Goal: Task Accomplishment & Management: Complete application form

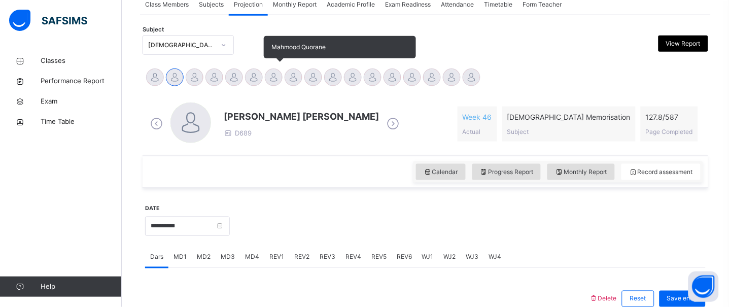
scroll to position [196, 0]
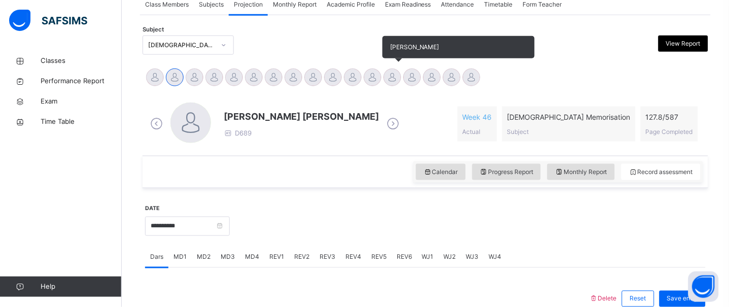
click at [394, 72] on div at bounding box center [392, 77] width 18 height 18
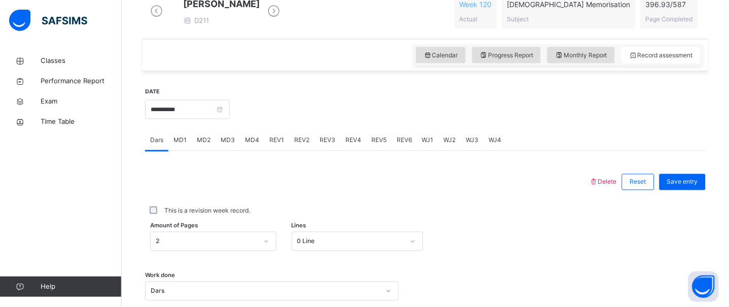
scroll to position [303, 0]
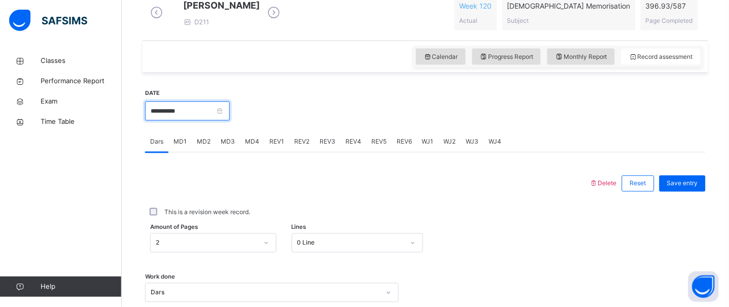
click at [224, 121] on input "**********" at bounding box center [187, 110] width 85 height 19
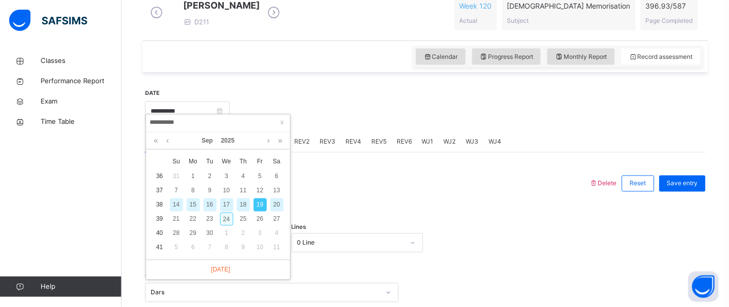
click at [228, 215] on div "24" at bounding box center [226, 218] width 13 height 13
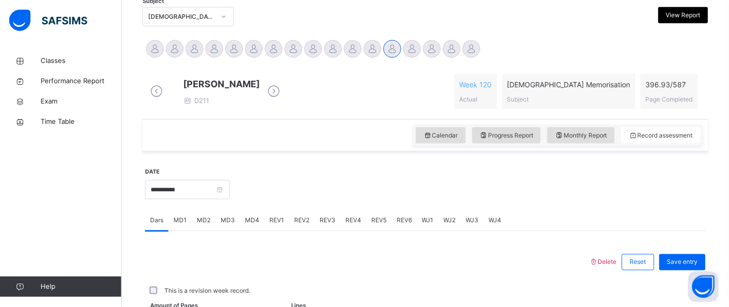
scroll to position [224, 0]
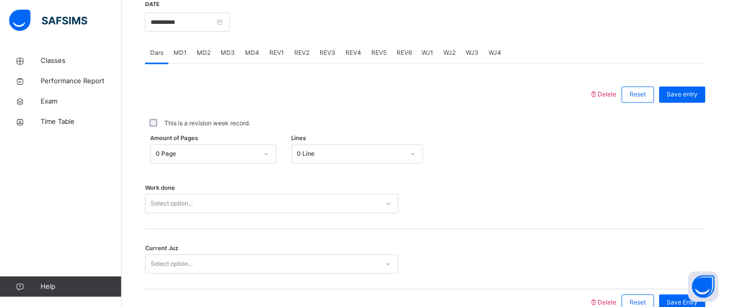
click at [238, 161] on div "0 Page" at bounding box center [213, 153] width 126 height 19
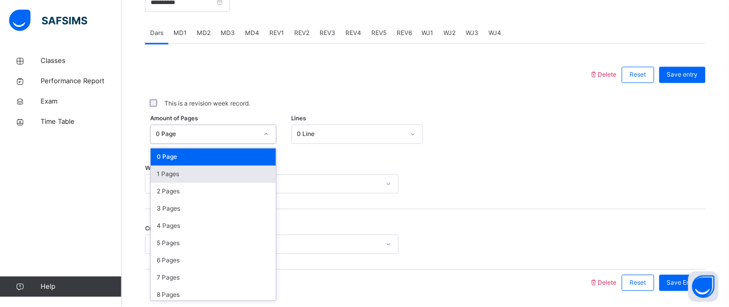
scroll to position [418, 0]
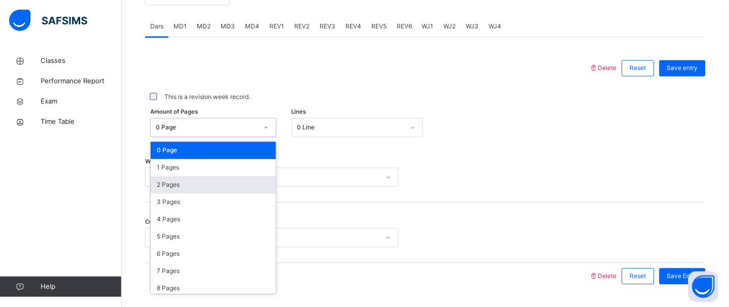
click at [197, 194] on div "2 Pages" at bounding box center [213, 184] width 125 height 17
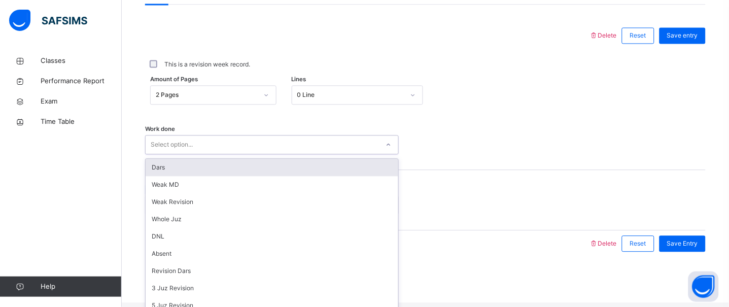
scroll to position [455, 0]
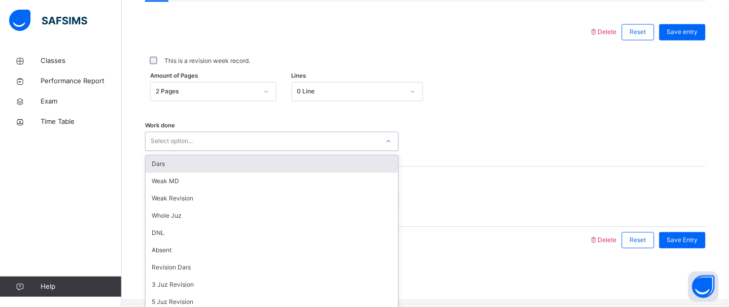
click at [195, 151] on div "Select option..." at bounding box center [271, 140] width 253 height 19
click at [195, 172] on div "Dars" at bounding box center [272, 163] width 252 height 17
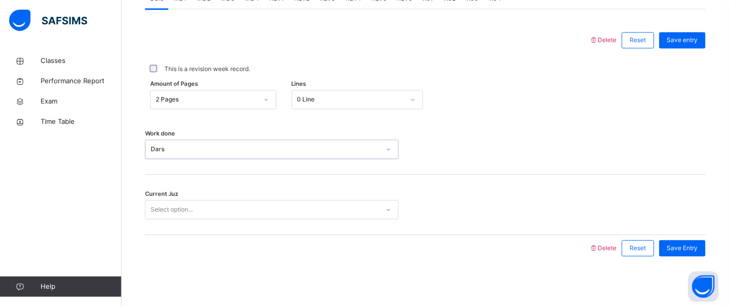
click at [191, 222] on div "Current Juz Select option..." at bounding box center [425, 204] width 560 height 60
click at [189, 216] on div "Select option..." at bounding box center [172, 209] width 42 height 19
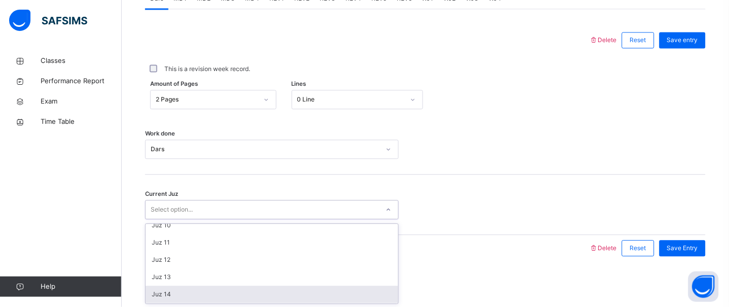
click at [189, 290] on div "Juz 14" at bounding box center [272, 293] width 252 height 17
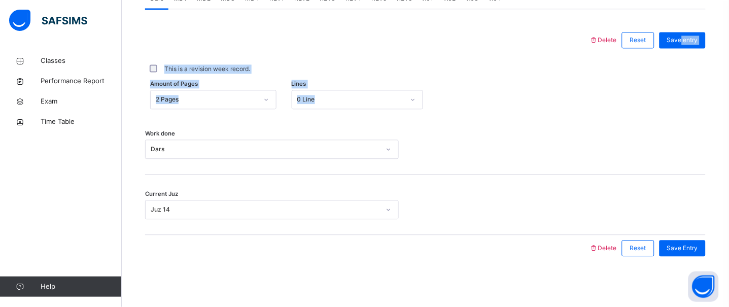
drag, startPoint x: 689, startPoint y: 42, endPoint x: 695, endPoint y: 71, distance: 30.3
click at [694, 74] on div "Delete Reset Save entry This is a revision week record. Amount of Pages 2 Pages…" at bounding box center [425, 144] width 560 height 234
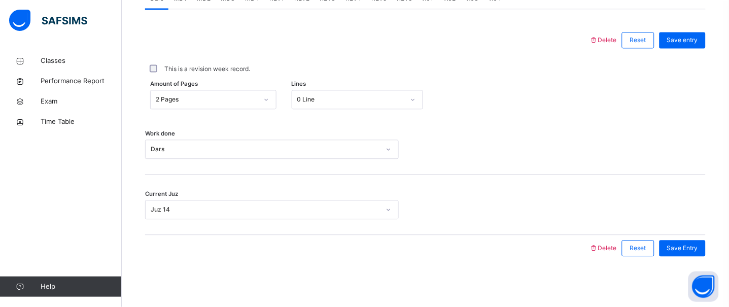
click at [679, 30] on div "Save entry" at bounding box center [679, 40] width 51 height 26
click at [681, 33] on div "Save entry" at bounding box center [679, 40] width 51 height 26
click at [681, 33] on div "Save entry" at bounding box center [682, 40] width 46 height 16
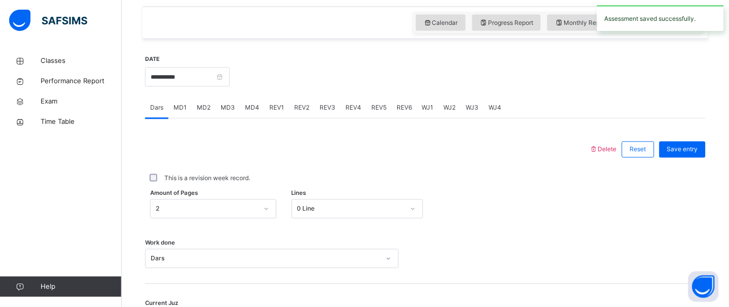
scroll to position [350, 0]
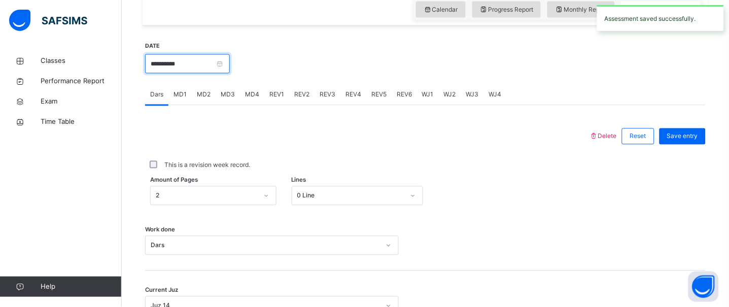
click at [178, 70] on input "**********" at bounding box center [187, 63] width 85 height 19
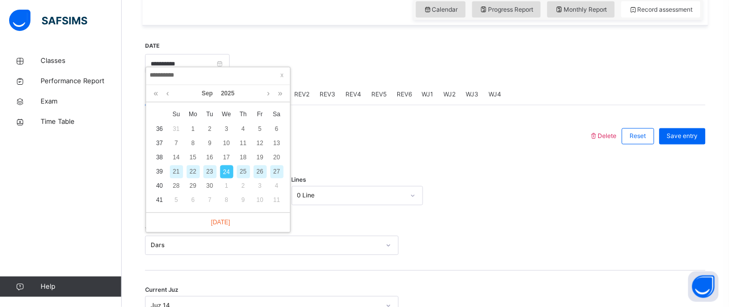
click at [207, 166] on div "23" at bounding box center [209, 171] width 13 height 13
type input "**********"
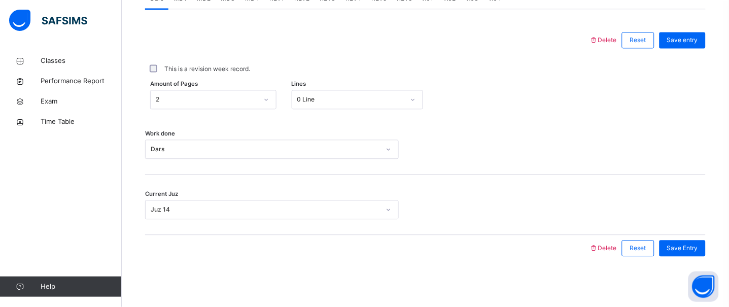
scroll to position [455, 0]
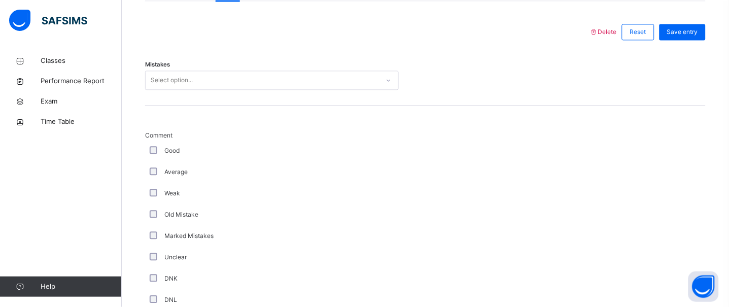
drag, startPoint x: 176, startPoint y: 72, endPoint x: 174, endPoint y: 89, distance: 16.8
click at [176, 78] on div "Mistakes Select option..." at bounding box center [425, 75] width 560 height 60
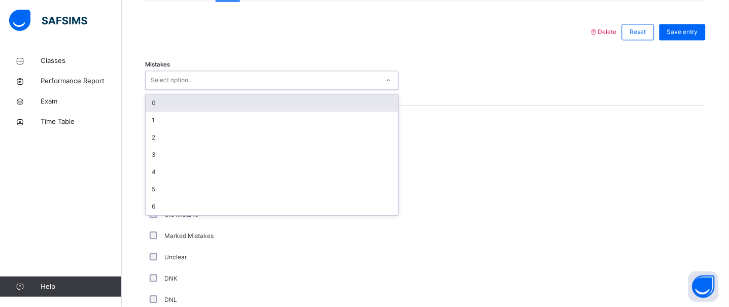
click at [174, 90] on div "Select option..." at bounding box center [172, 79] width 42 height 19
click at [163, 112] on div "0" at bounding box center [272, 102] width 252 height 17
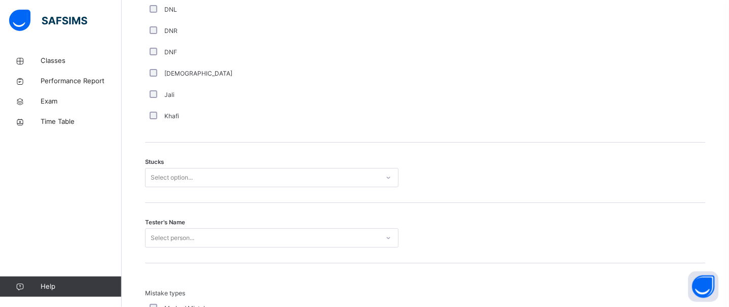
scroll to position [760, 0]
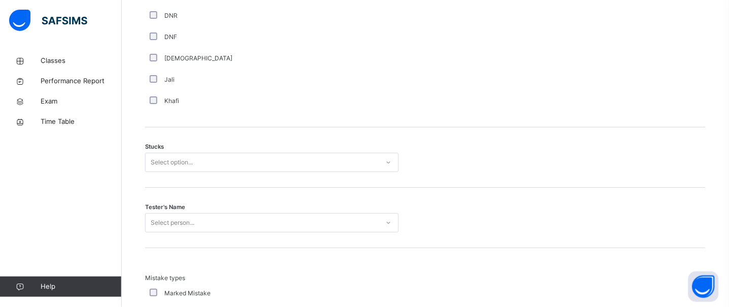
click at [159, 169] on div "Select option..." at bounding box center [172, 162] width 42 height 19
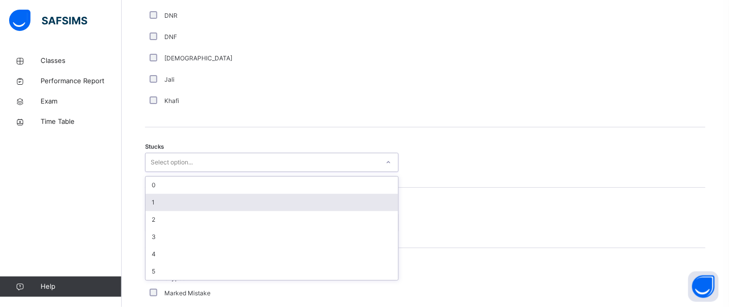
click at [159, 205] on div "1" at bounding box center [272, 202] width 252 height 17
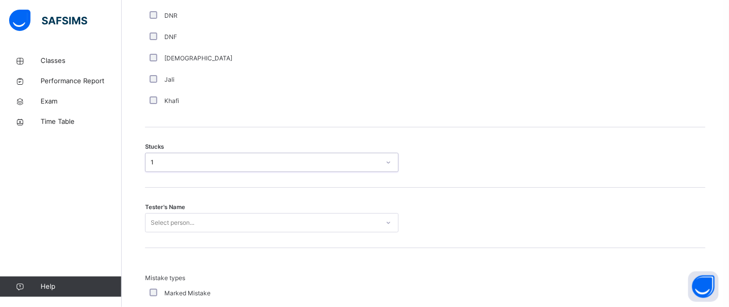
click at [174, 232] on div "Select person..." at bounding box center [271, 222] width 253 height 19
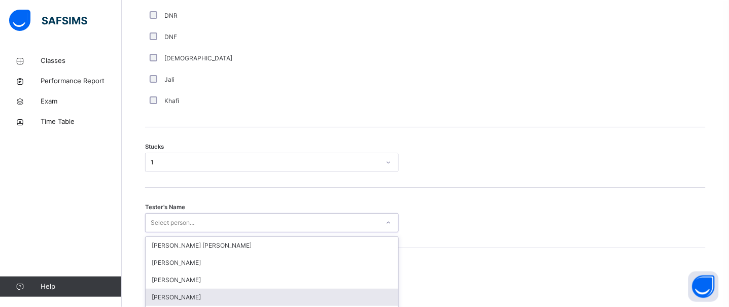
scroll to position [855, 0]
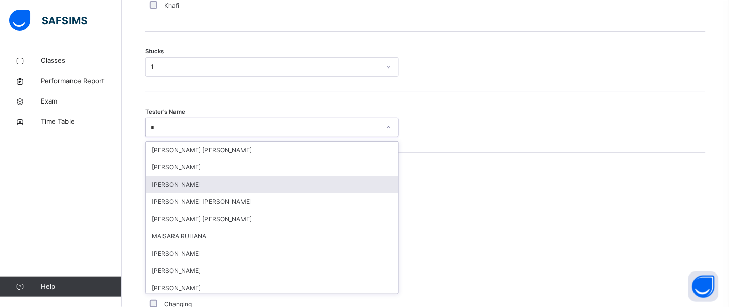
type input "***"
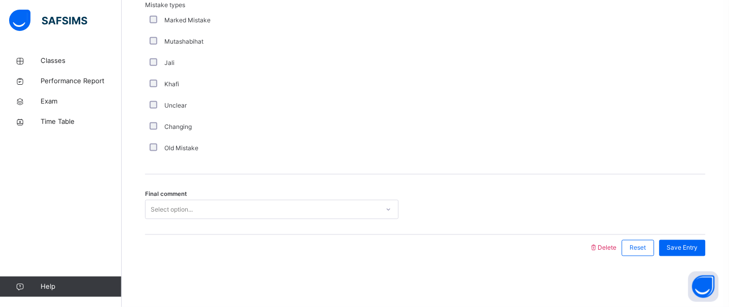
scroll to position [1041, 0]
drag, startPoint x: 177, startPoint y: 201, endPoint x: 176, endPoint y: 206, distance: 5.6
click at [177, 203] on div "Select option..." at bounding box center [271, 209] width 253 height 19
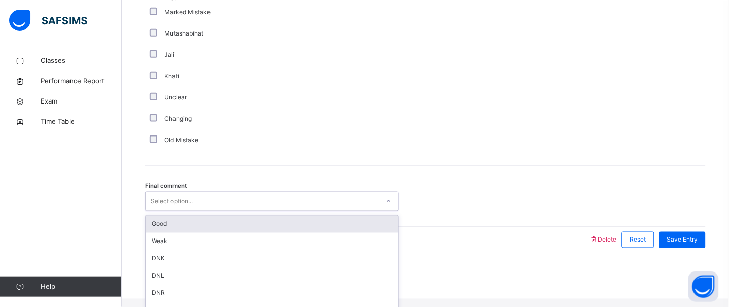
drag, startPoint x: 174, startPoint y: 233, endPoint x: 381, endPoint y: 232, distance: 206.8
click at [175, 232] on div "Good" at bounding box center [272, 223] width 252 height 17
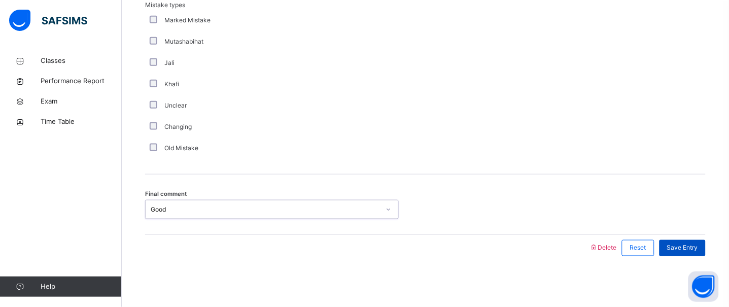
click at [705, 241] on div "Save Entry" at bounding box center [682, 248] width 46 height 16
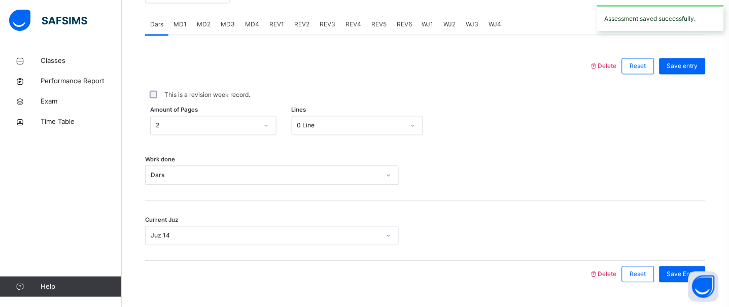
scroll to position [418, 0]
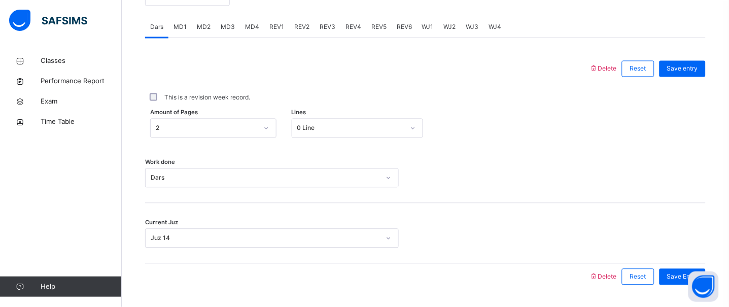
click at [371, 32] on span "REV5" at bounding box center [378, 27] width 15 height 9
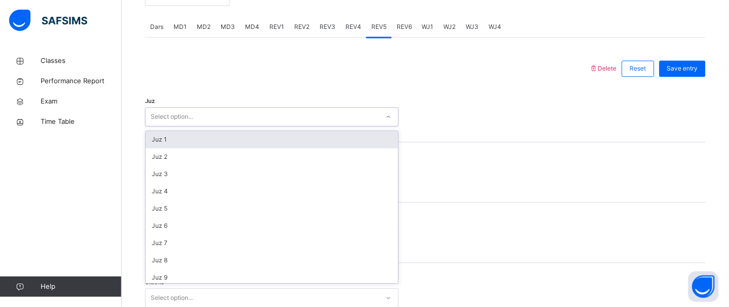
click at [224, 125] on div "Select option..." at bounding box center [262, 118] width 233 height 16
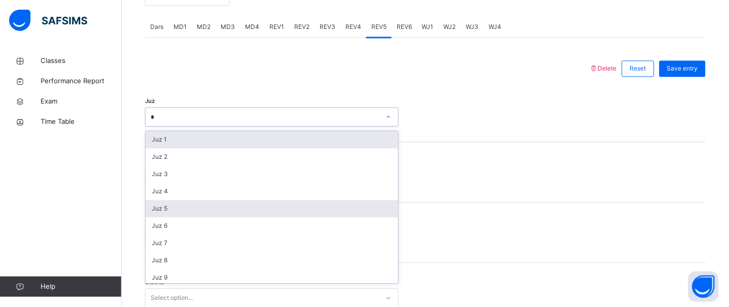
type input "**"
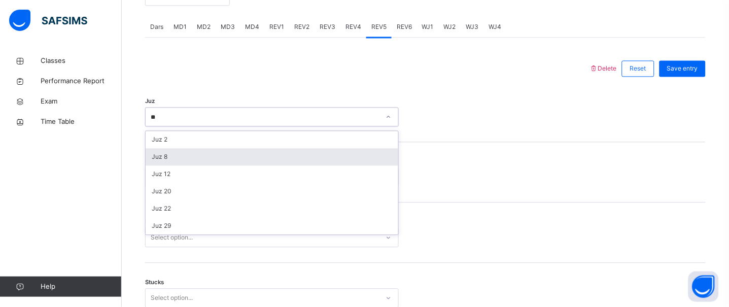
click at [186, 178] on div "Juz 12" at bounding box center [272, 174] width 252 height 17
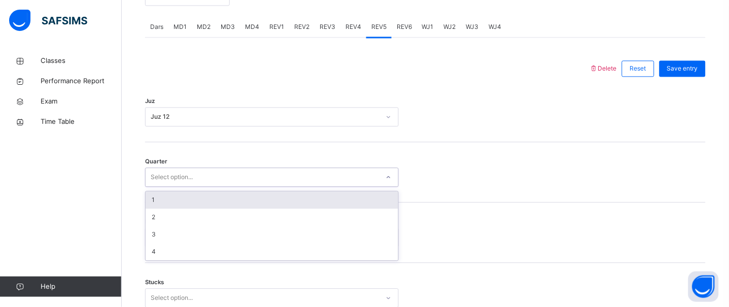
click at [172, 187] on div "Select option..." at bounding box center [172, 177] width 42 height 19
drag, startPoint x: 163, startPoint y: 207, endPoint x: 162, endPoint y: 213, distance: 6.6
click at [163, 207] on div "1" at bounding box center [272, 200] width 252 height 17
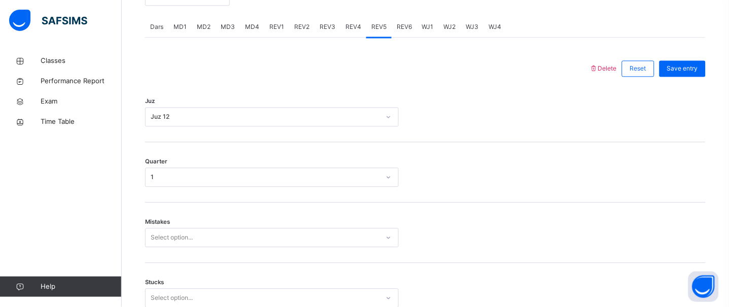
click at [162, 227] on span "Mistakes" at bounding box center [157, 222] width 25 height 9
click at [162, 240] on div "Select option..." at bounding box center [271, 237] width 253 height 19
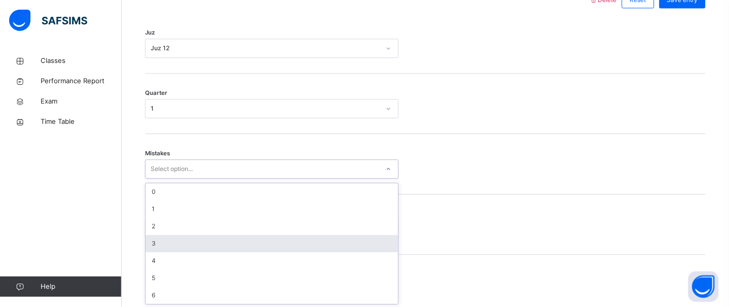
scroll to position [497, 0]
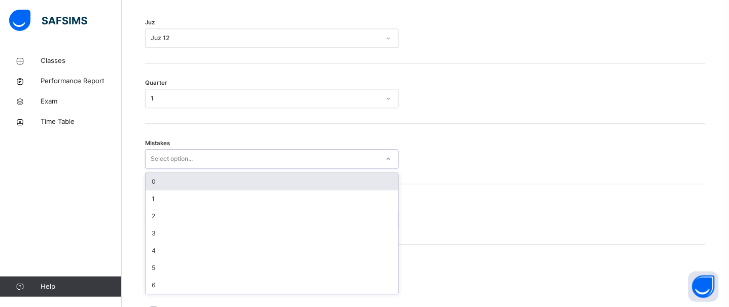
click at [168, 187] on div "0" at bounding box center [272, 181] width 252 height 17
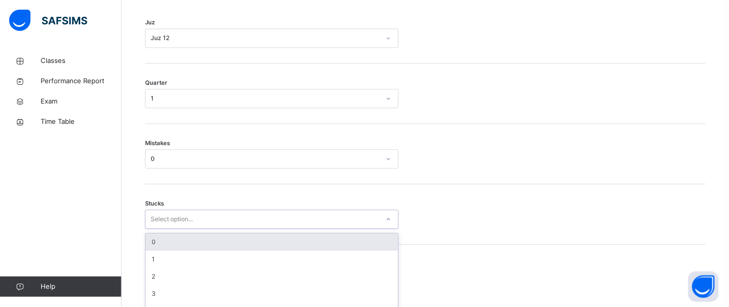
scroll to position [539, 0]
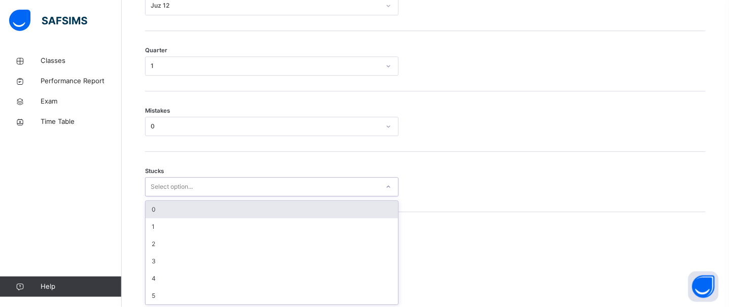
click at [168, 196] on div "option 0 focused, 1 of 6. 6 results available. Use Up and Down to choose option…" at bounding box center [271, 186] width 253 height 19
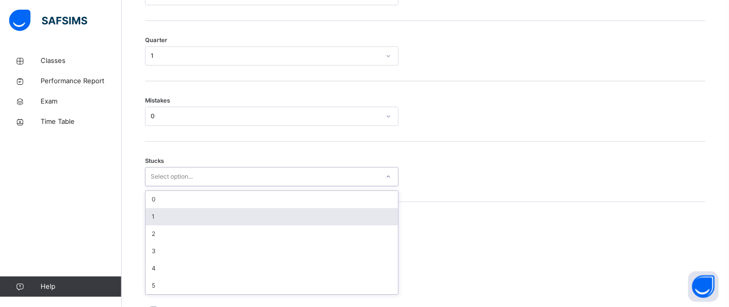
click at [153, 225] on div "1" at bounding box center [272, 216] width 252 height 17
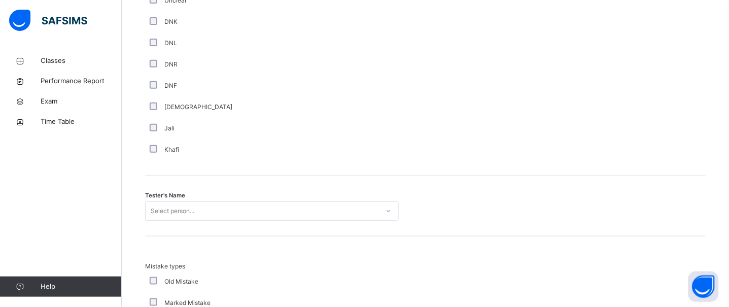
scroll to position [914, 0]
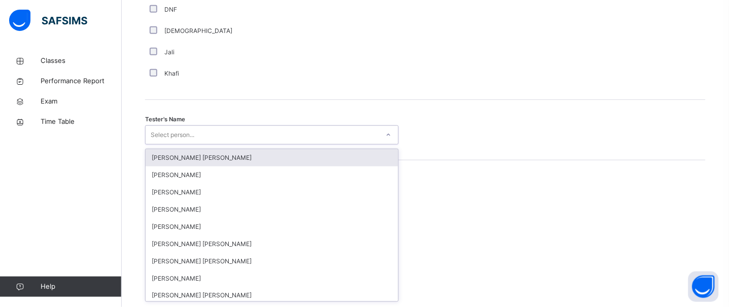
click at [191, 144] on div "option [PERSON_NAME] [PERSON_NAME] focused, 1 of 90. 90 results available. Use …" at bounding box center [271, 134] width 253 height 19
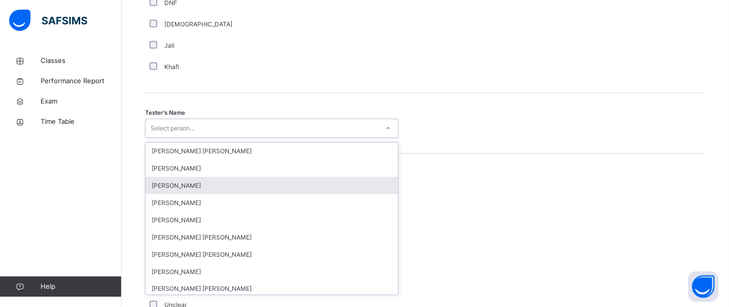
scroll to position [976, 0]
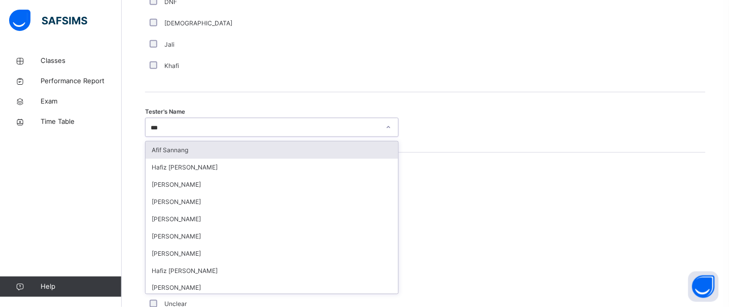
type input "****"
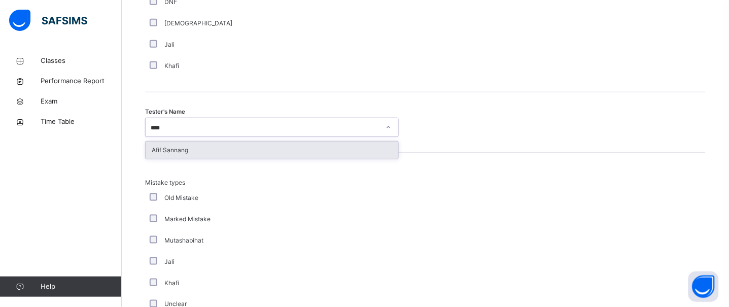
click at [190, 159] on div "Afif Sannang" at bounding box center [272, 149] width 252 height 17
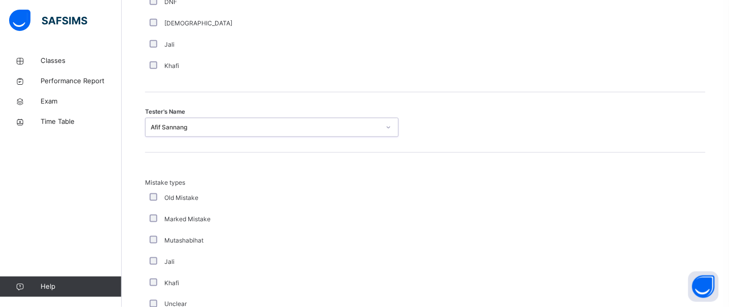
scroll to position [1161, 0]
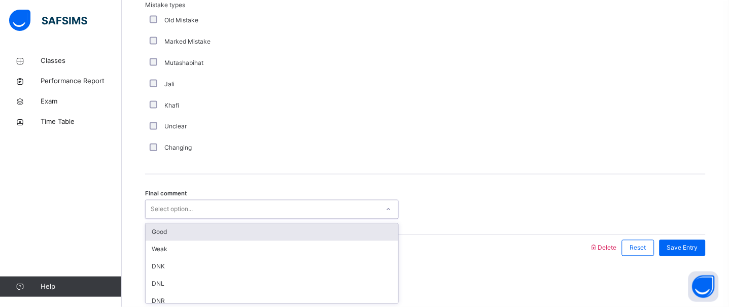
drag, startPoint x: 175, startPoint y: 204, endPoint x: 175, endPoint y: 213, distance: 9.1
click at [175, 208] on div "Select option..." at bounding box center [172, 209] width 42 height 19
click at [175, 228] on div "Good" at bounding box center [272, 232] width 252 height 17
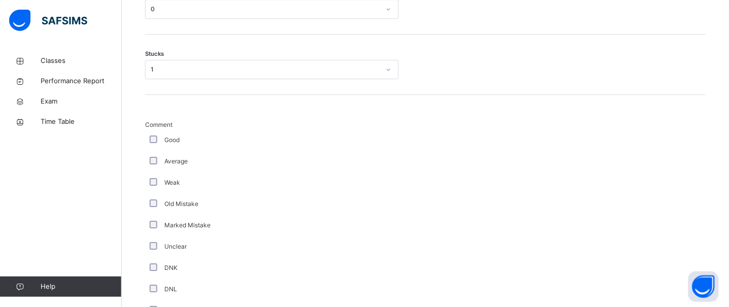
scroll to position [645, 0]
drag, startPoint x: 179, startPoint y: 97, endPoint x: 174, endPoint y: 86, distance: 11.6
click at [178, 96] on div "Stucks 1" at bounding box center [425, 66] width 560 height 60
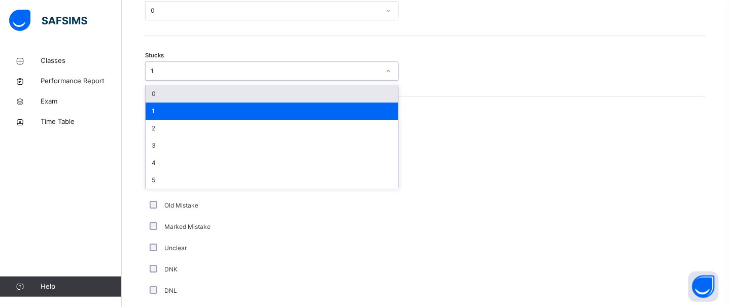
click at [170, 76] on div "1" at bounding box center [265, 70] width 229 height 9
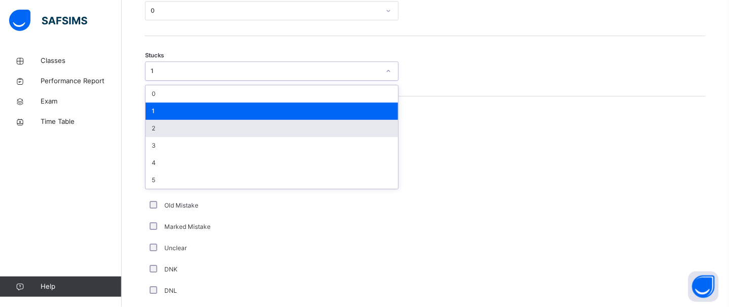
drag, startPoint x: 171, startPoint y: 140, endPoint x: 279, endPoint y: 111, distance: 112.5
click at [173, 137] on div "2" at bounding box center [272, 128] width 252 height 17
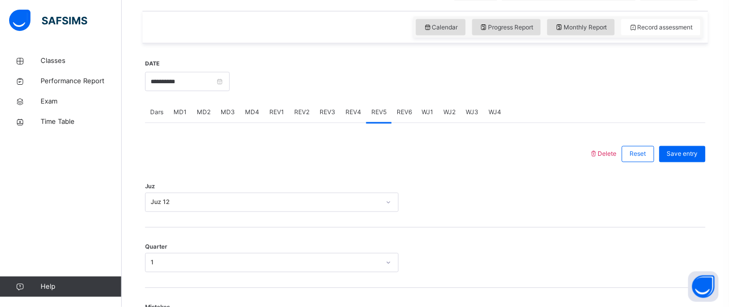
scroll to position [331, 0]
click at [698, 160] on span "Save entry" at bounding box center [682, 155] width 31 height 9
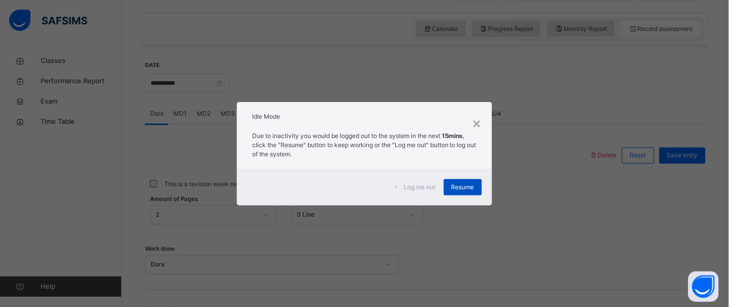
click at [466, 190] on span "Resume" at bounding box center [462, 187] width 23 height 9
